Goal: Transaction & Acquisition: Purchase product/service

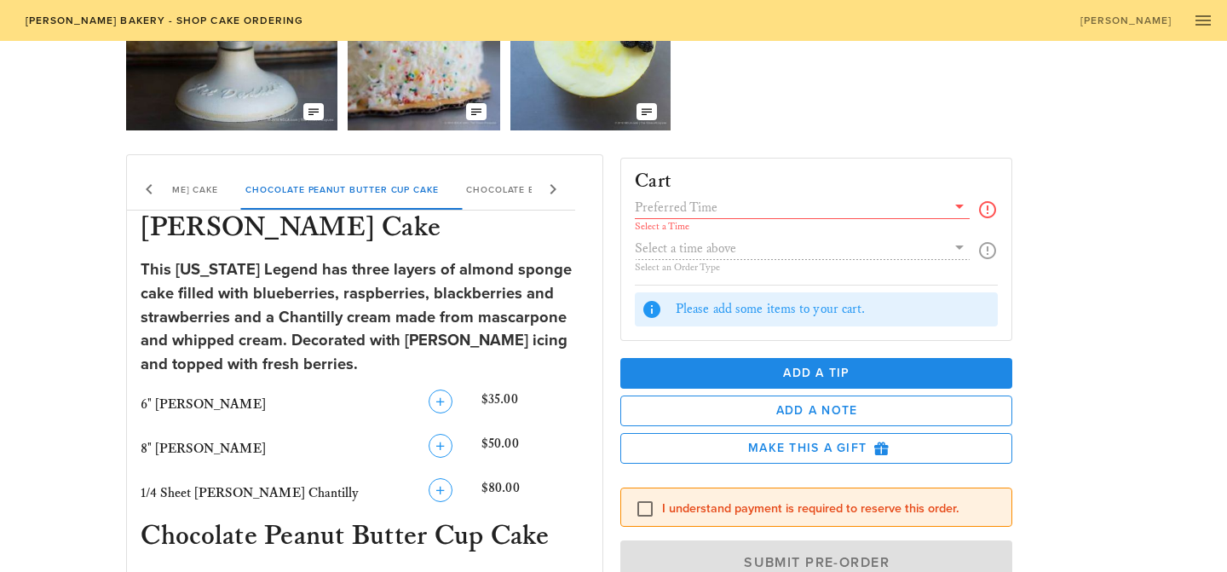
scroll to position [218, 0]
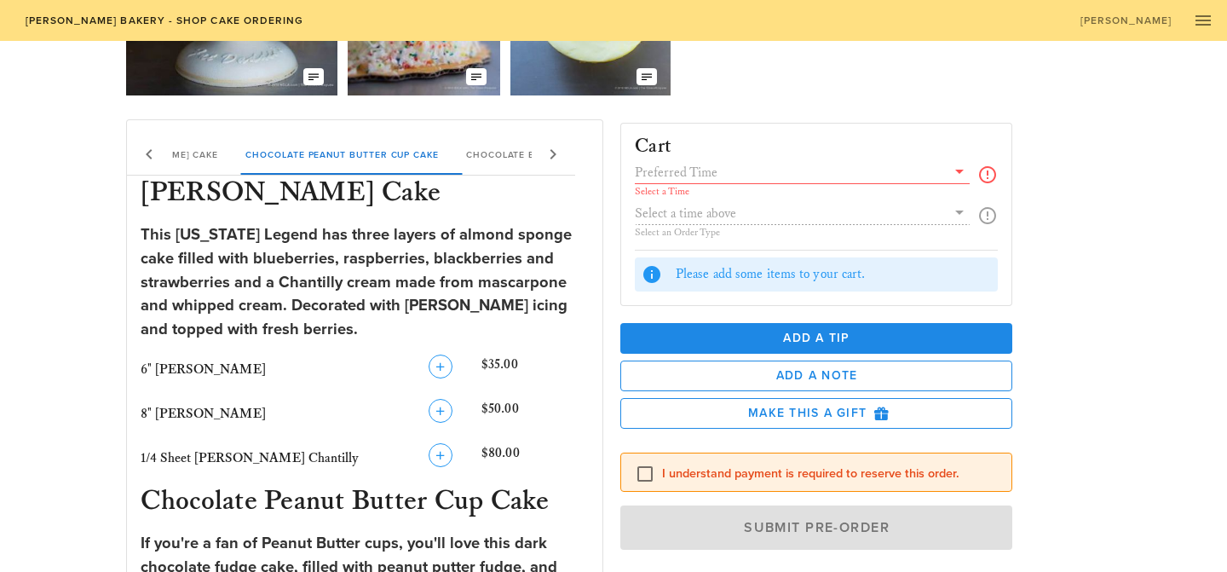
click at [655, 181] on input "text" at bounding box center [790, 172] width 311 height 22
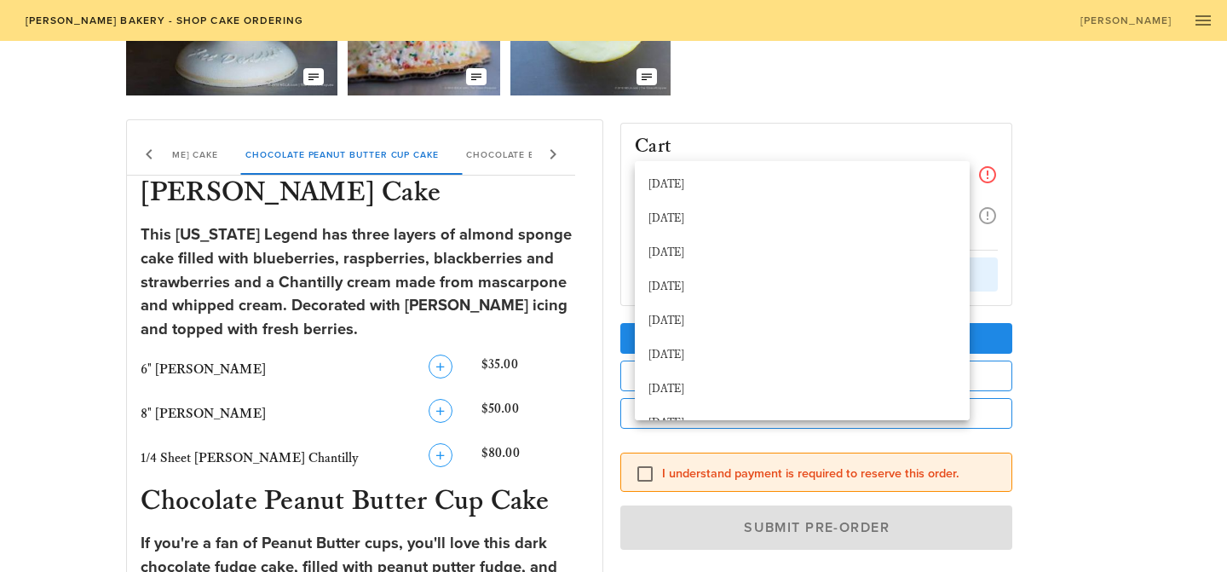
click at [730, 130] on div "Cart" at bounding box center [816, 140] width 390 height 33
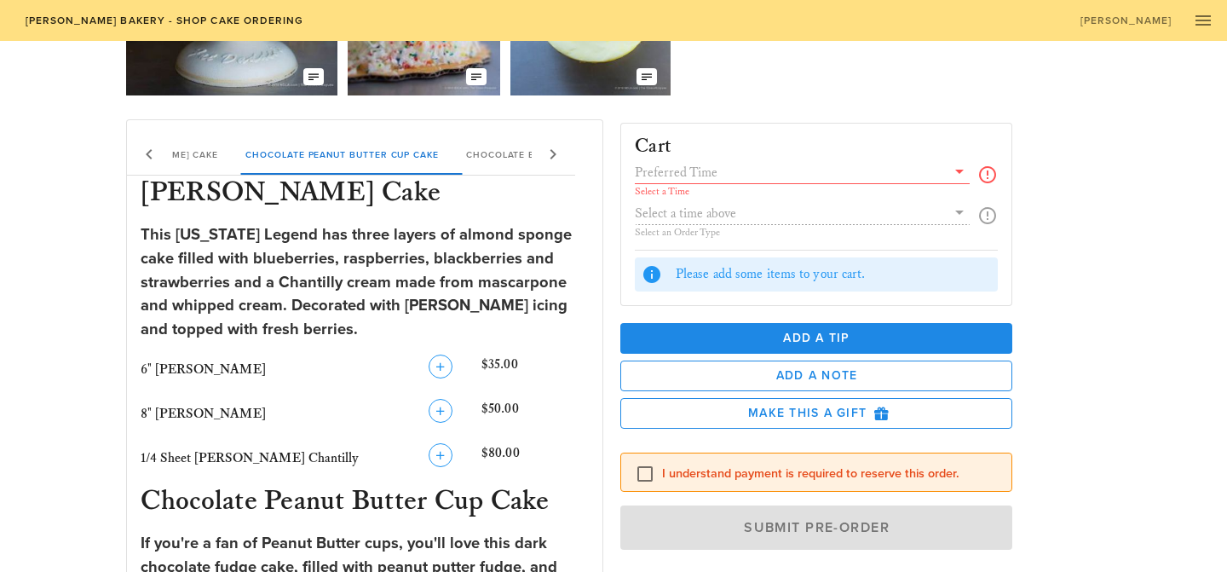
click at [715, 219] on div "Select a Time Select an Order Type" at bounding box center [816, 205] width 363 height 89
click at [696, 180] on input "text" at bounding box center [790, 172] width 311 height 22
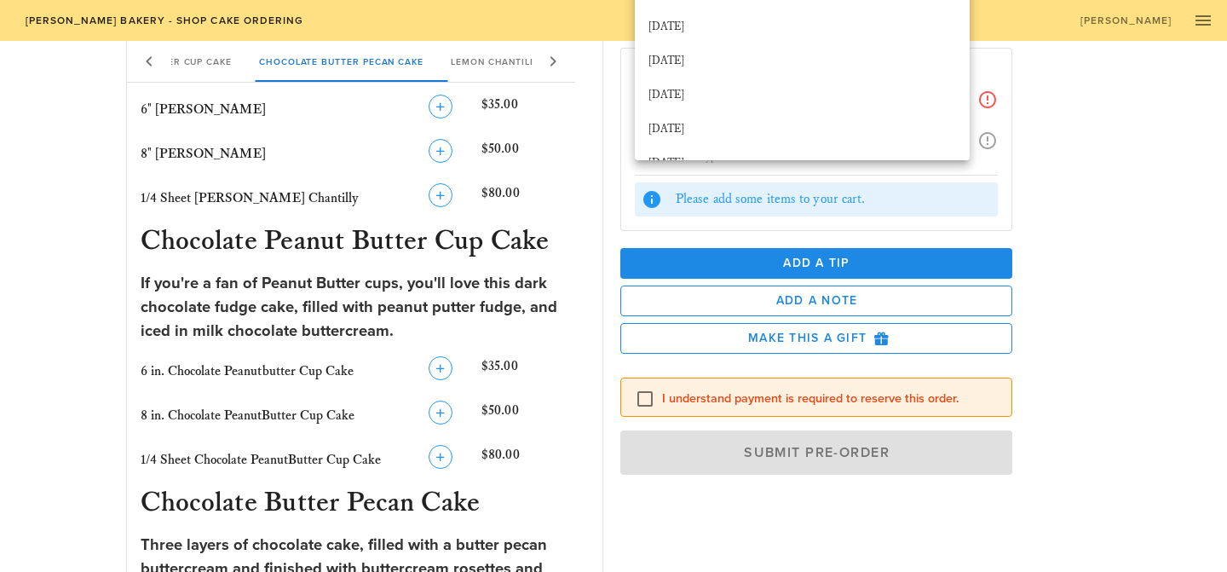
click at [111, 245] on div "Place a New Order Our Delicious Chocolate Strawberry Chantilly Cake The Coconut…" at bounding box center [614, 583] width 1010 height 2041
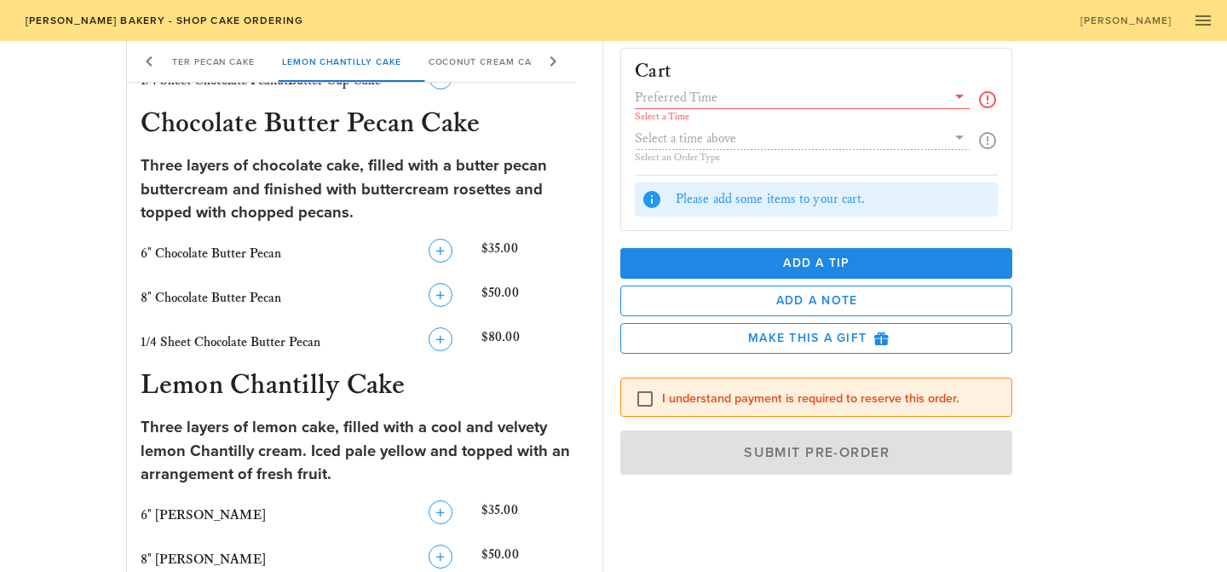
scroll to position [993, 0]
